Goal: Information Seeking & Learning: Learn about a topic

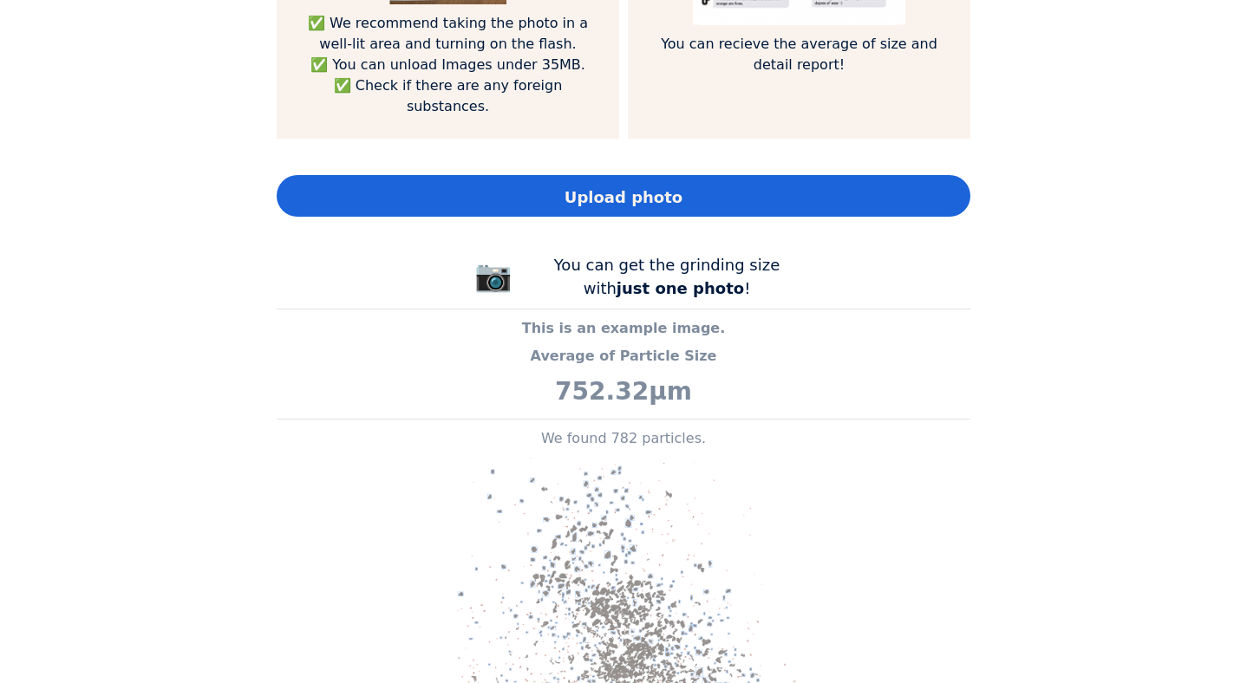
scroll to position [1457, 0]
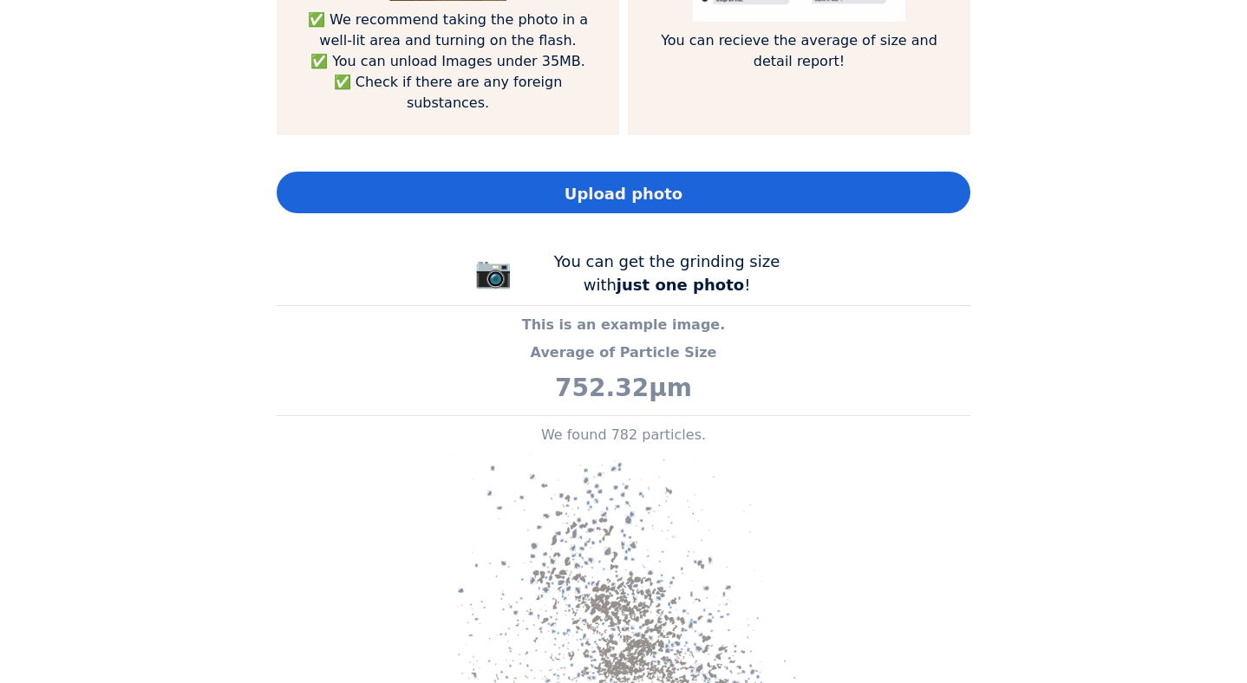
click at [658, 252] on div "You can get the grinding size with just one photo !" at bounding box center [667, 273] width 260 height 47
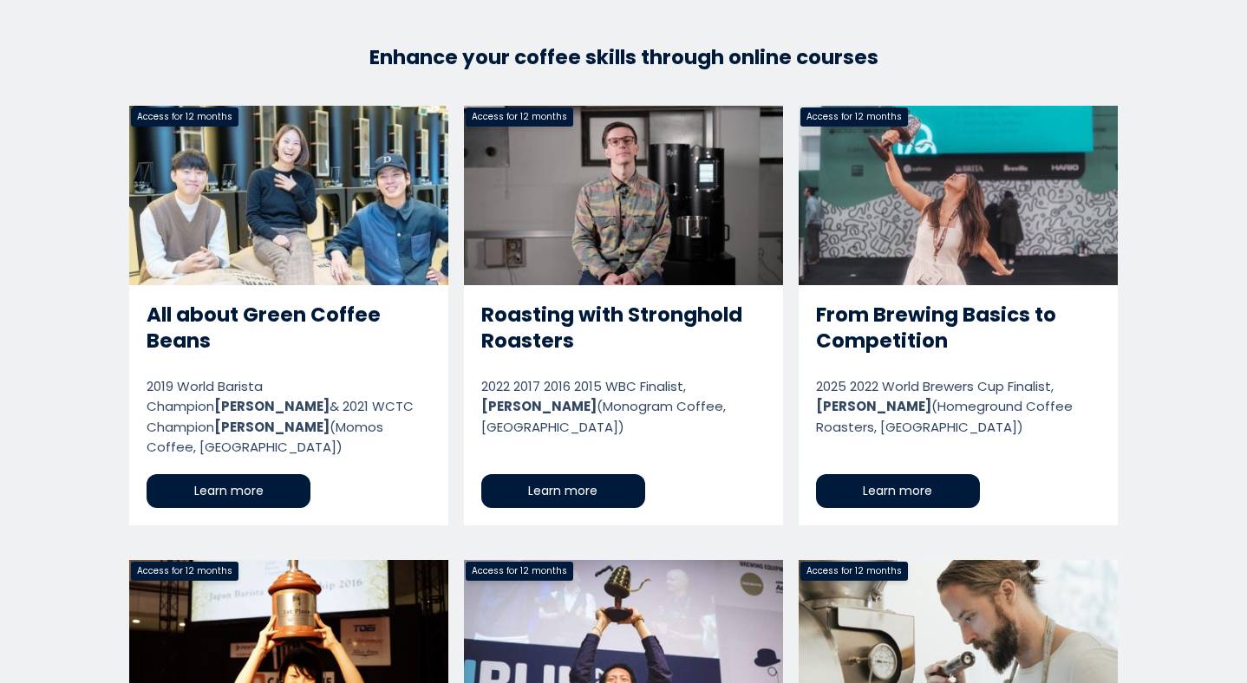
scroll to position [2801, 0]
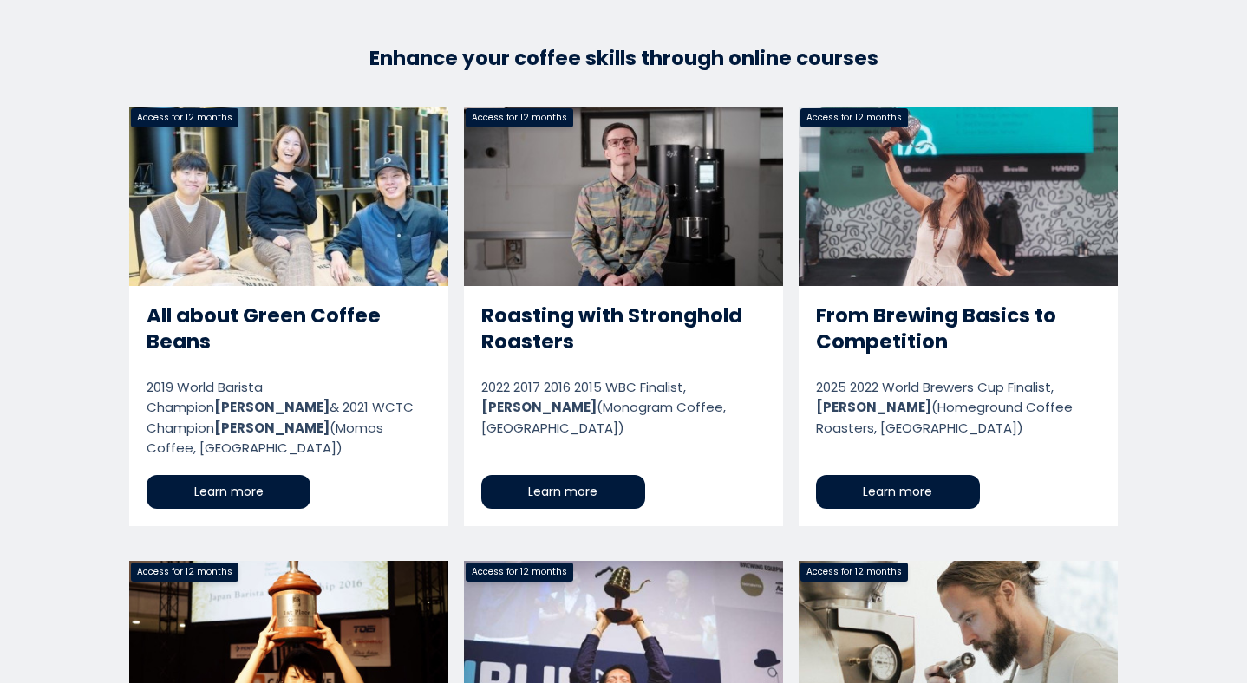
click at [659, 289] on link "Roasting with Stronghold Roasters" at bounding box center [623, 317] width 319 height 420
